Goal: Navigation & Orientation: Find specific page/section

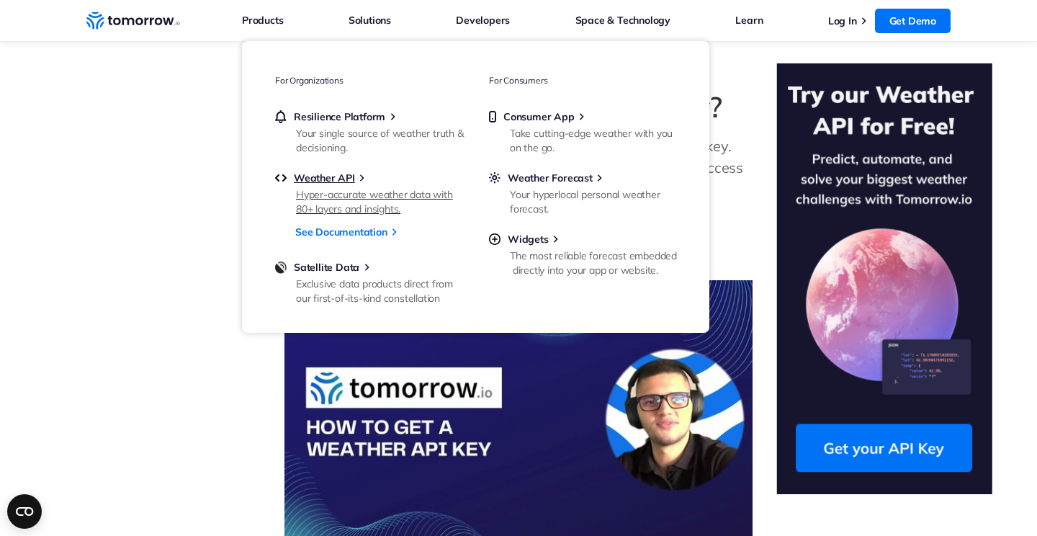
click at [385, 210] on div "Hyper-accurate weather data with 80+ layers and insights." at bounding box center [380, 201] width 168 height 29
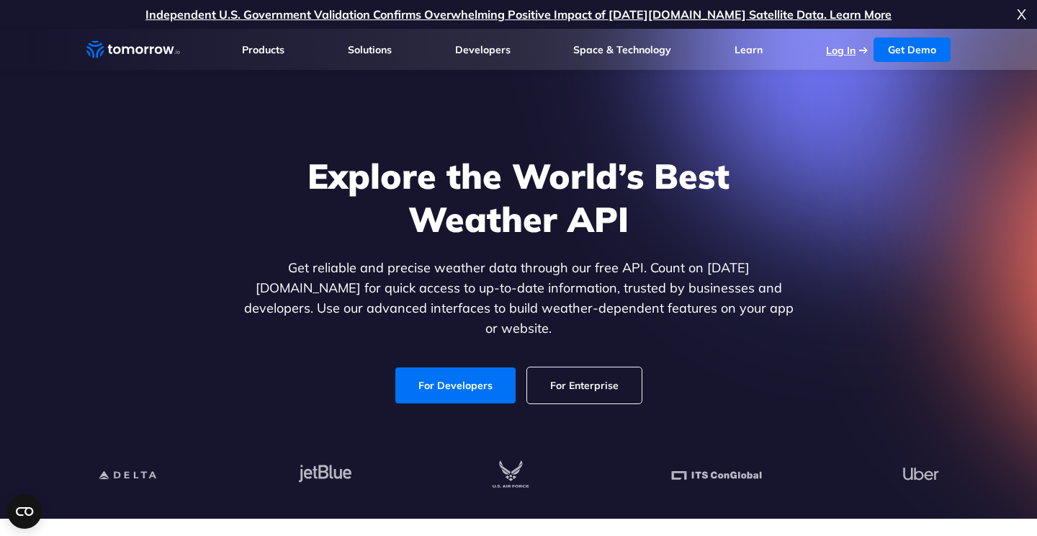
click at [847, 54] on link "Log In" at bounding box center [841, 50] width 30 height 13
